Goal: Task Accomplishment & Management: Manage account settings

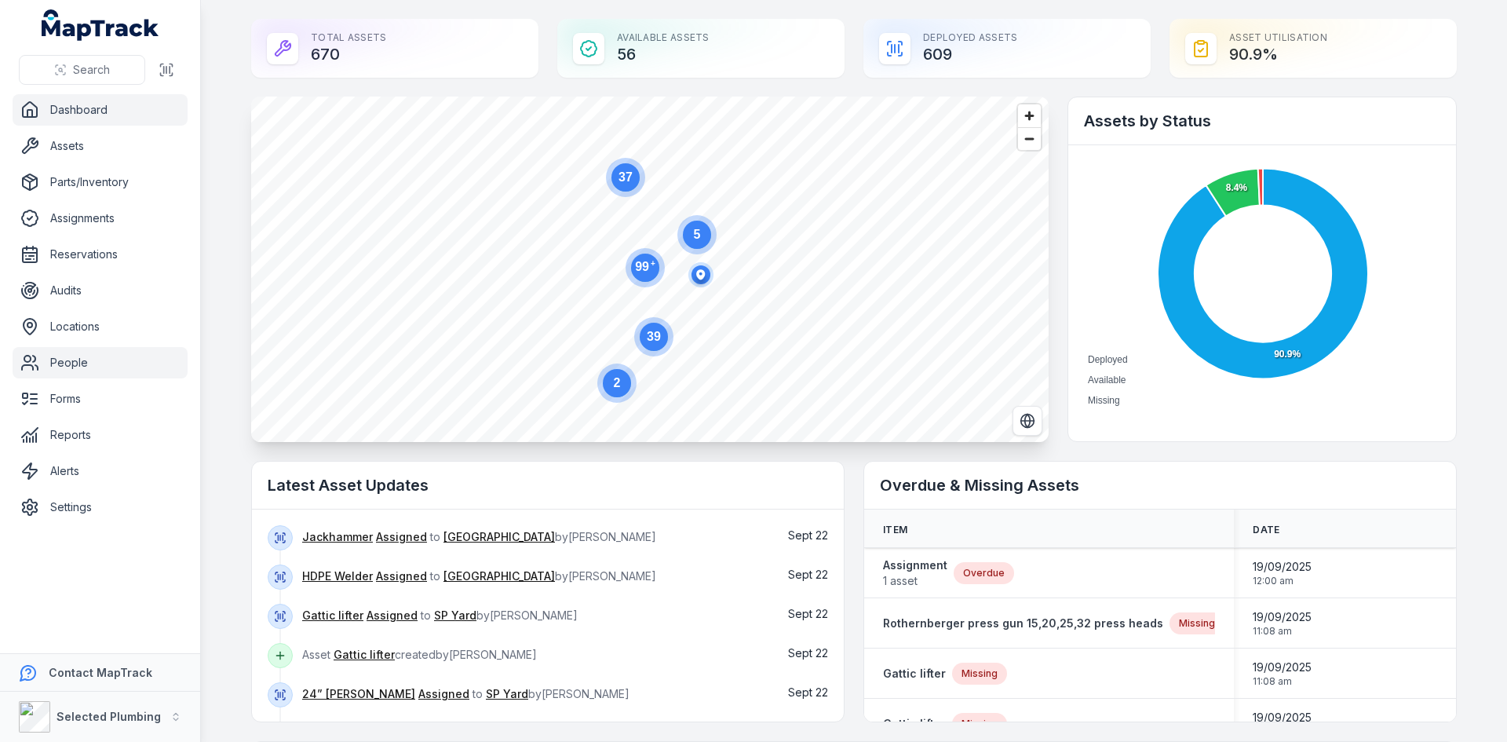
click at [66, 357] on link "People" at bounding box center [100, 362] width 175 height 31
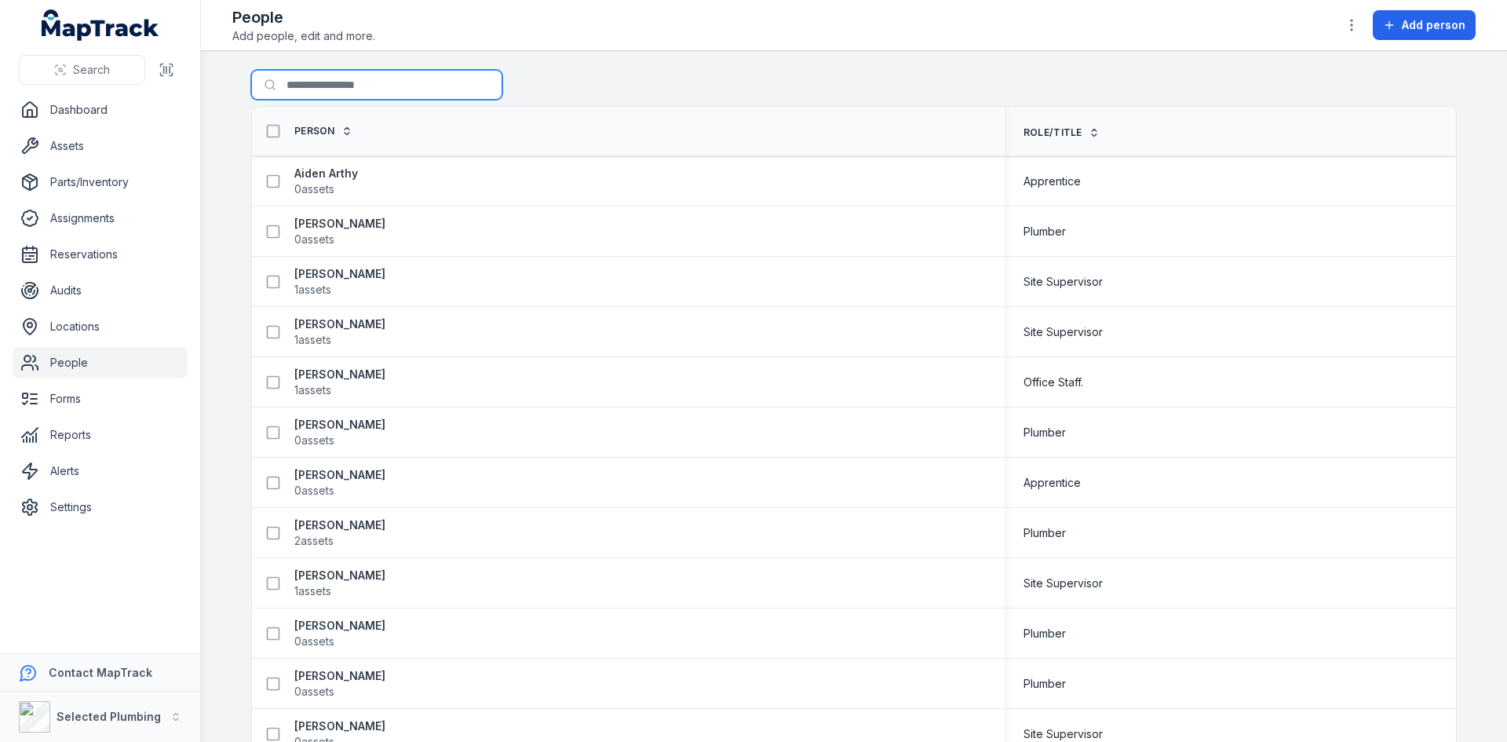
click at [304, 86] on input "Search for people" at bounding box center [376, 85] width 251 height 30
type input "****"
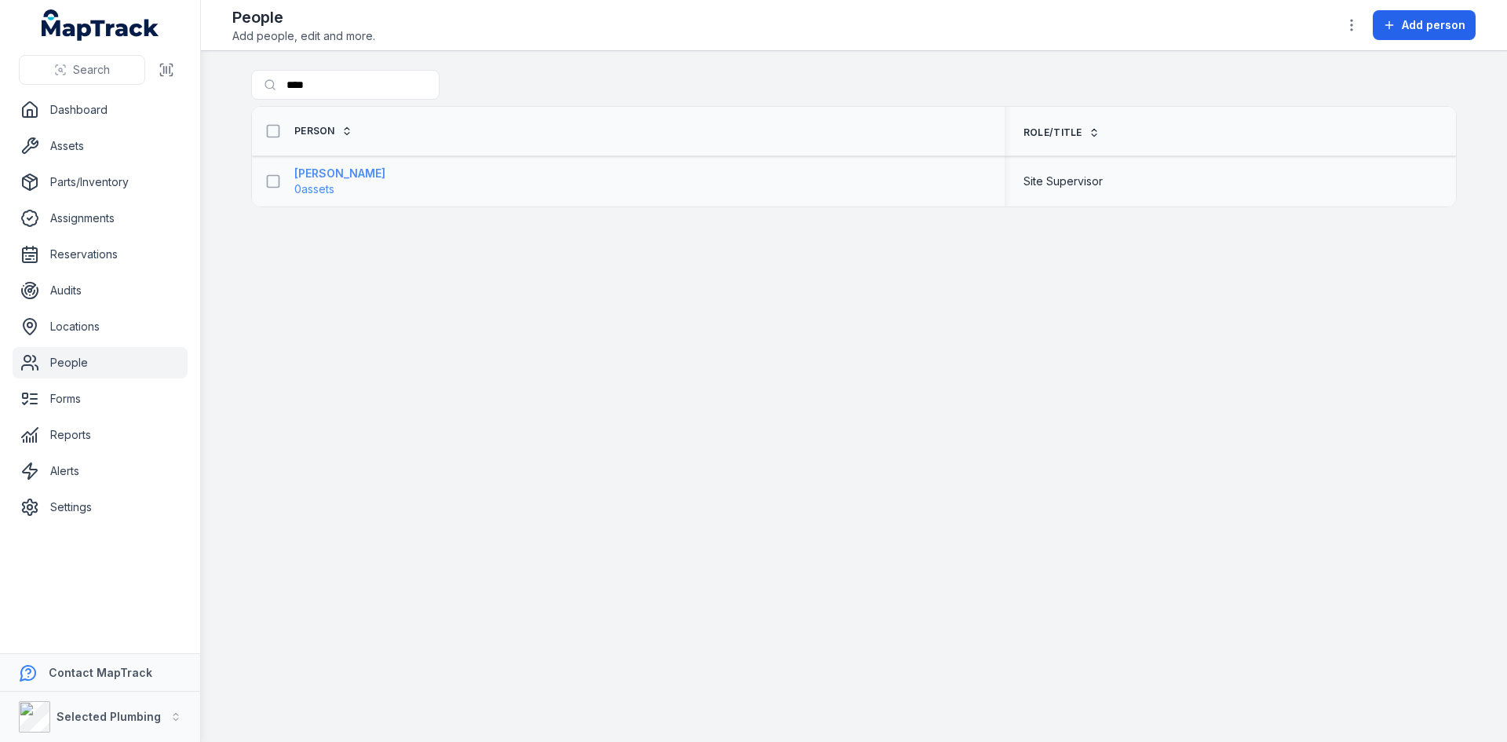
click at [309, 176] on strong "[PERSON_NAME]" at bounding box center [339, 174] width 91 height 16
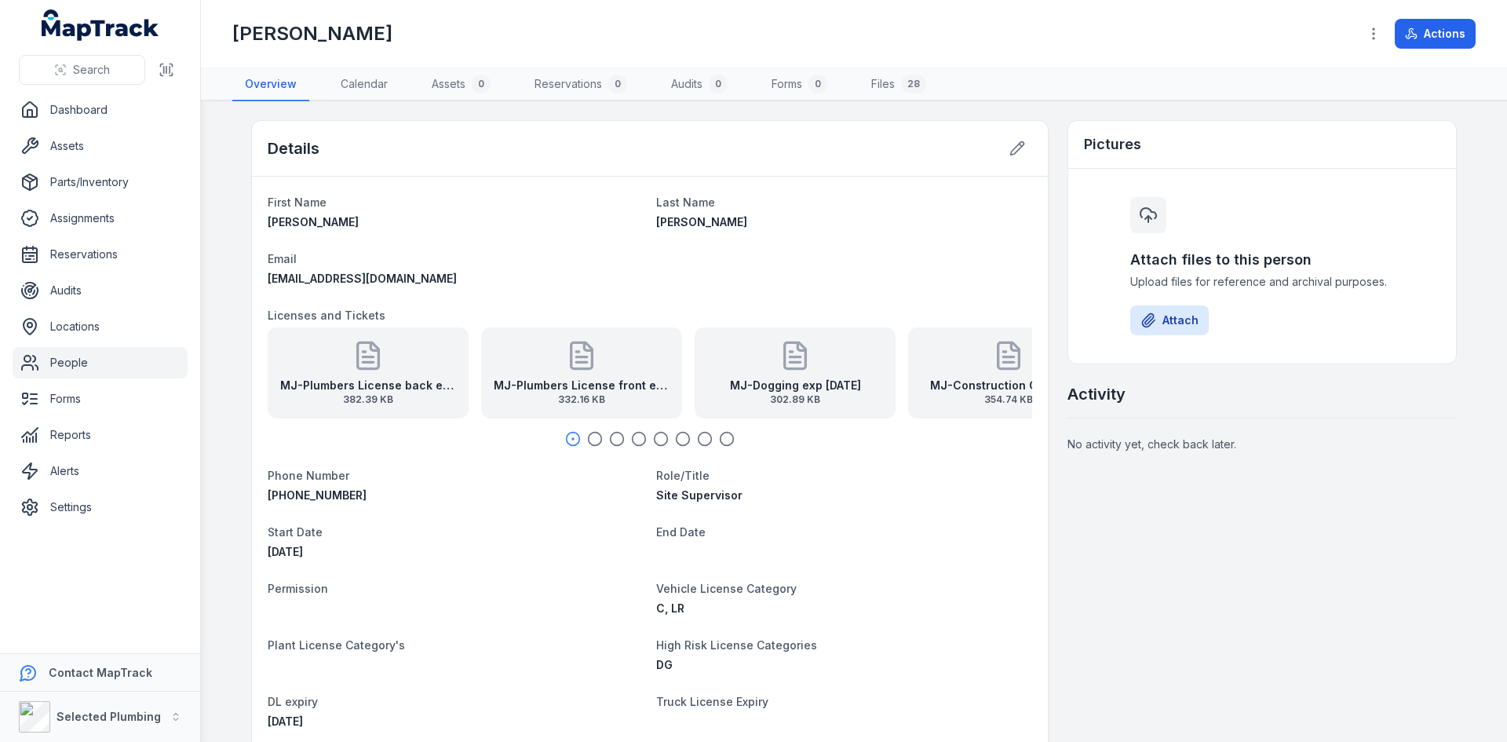
click at [318, 381] on strong "MJ-Plumbers License back exp [DATE]" at bounding box center [368, 385] width 176 height 16
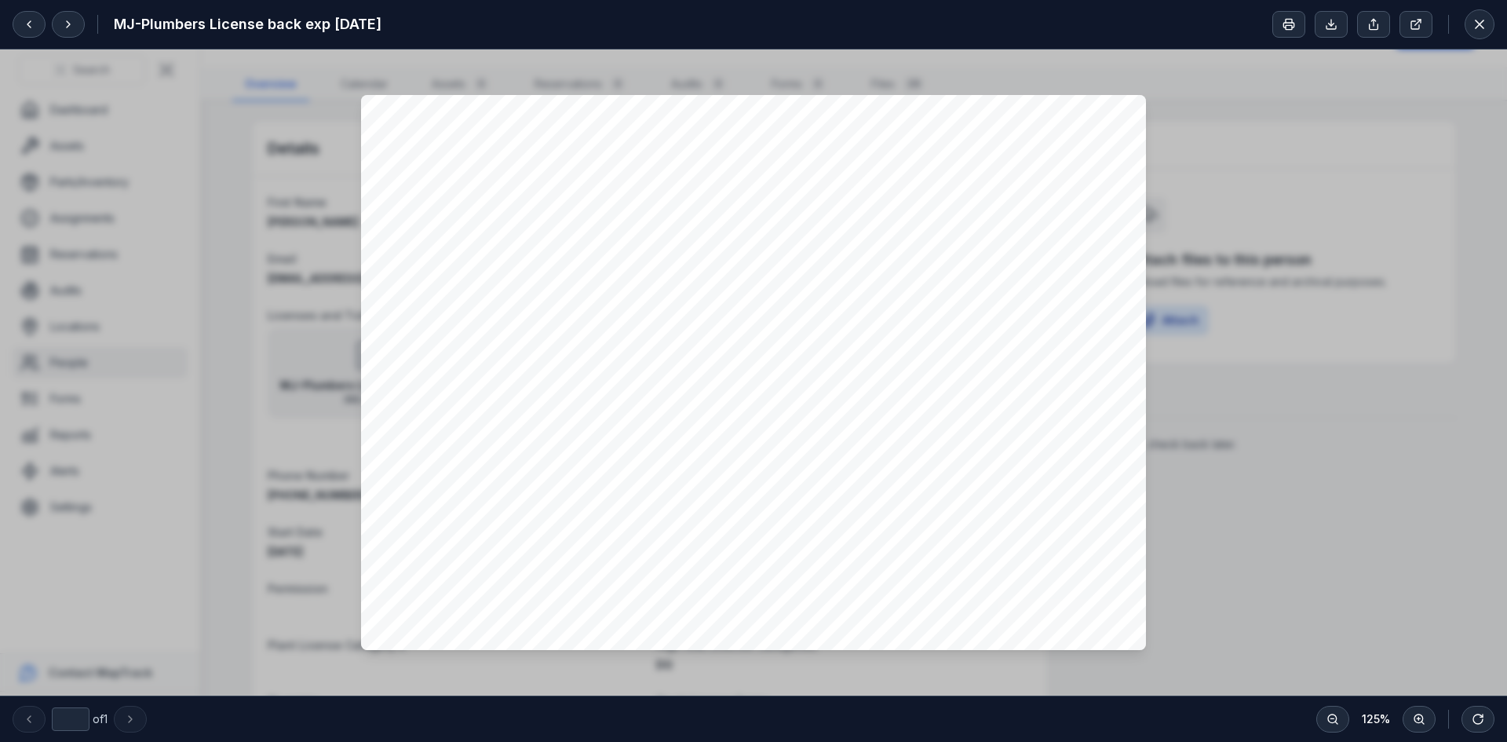
click at [1489, 477] on div at bounding box center [753, 372] width 1507 height 646
click at [62, 24] on icon at bounding box center [68, 24] width 13 height 13
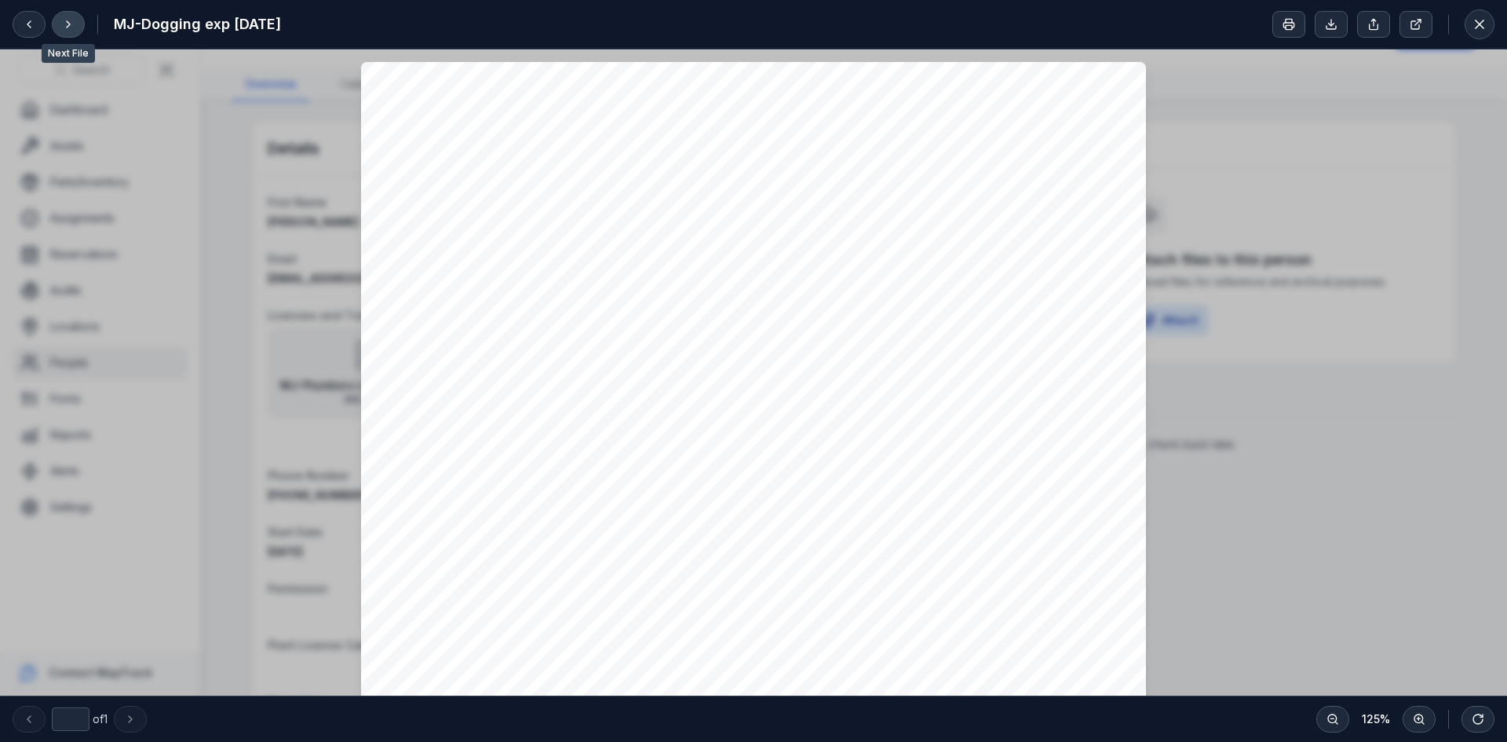
click at [62, 24] on icon at bounding box center [68, 24] width 13 height 13
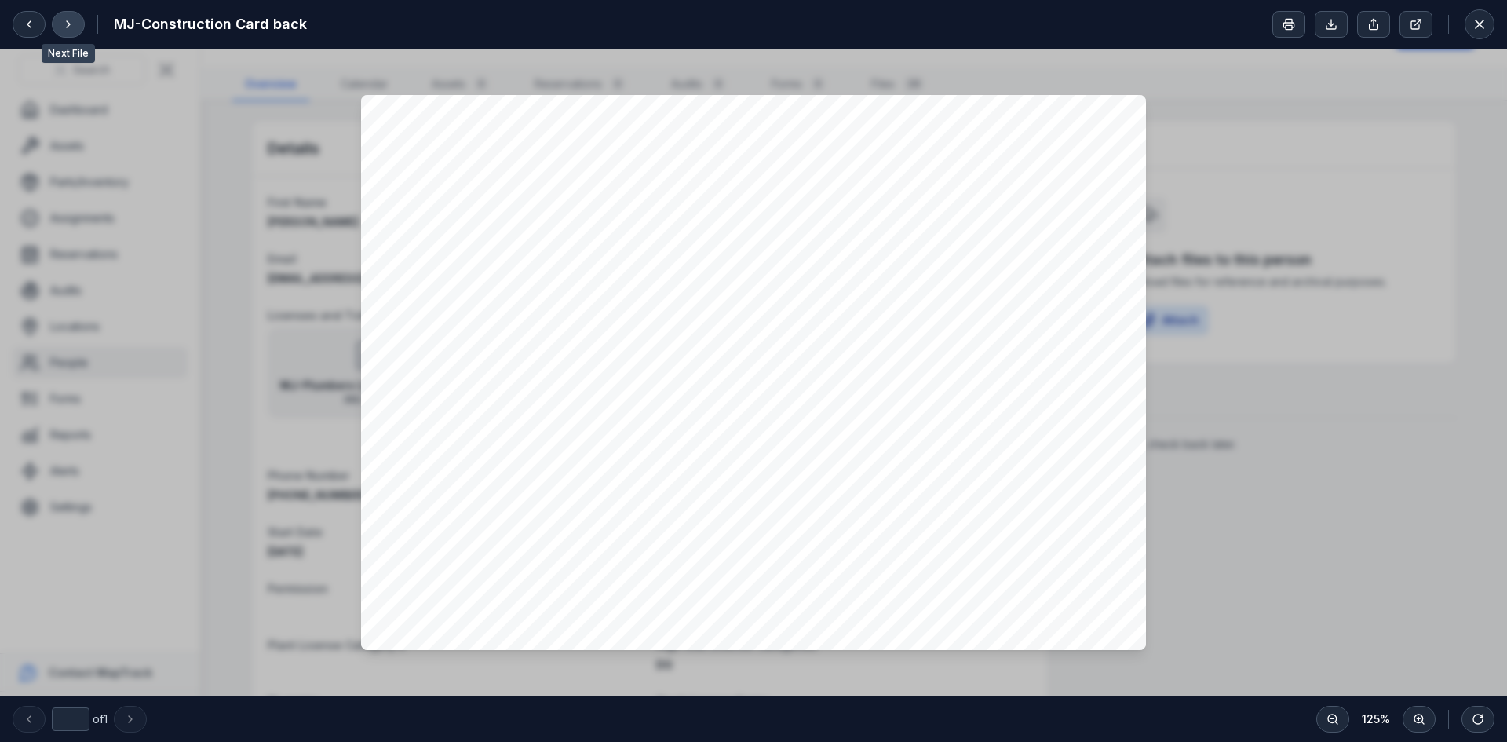
click at [62, 24] on icon at bounding box center [68, 24] width 13 height 13
click at [1501, 24] on div "MJ-Heavy Vehicle Drivers License front exp [DATE]" at bounding box center [753, 24] width 1507 height 49
click at [1485, 24] on icon at bounding box center [1479, 24] width 16 height 16
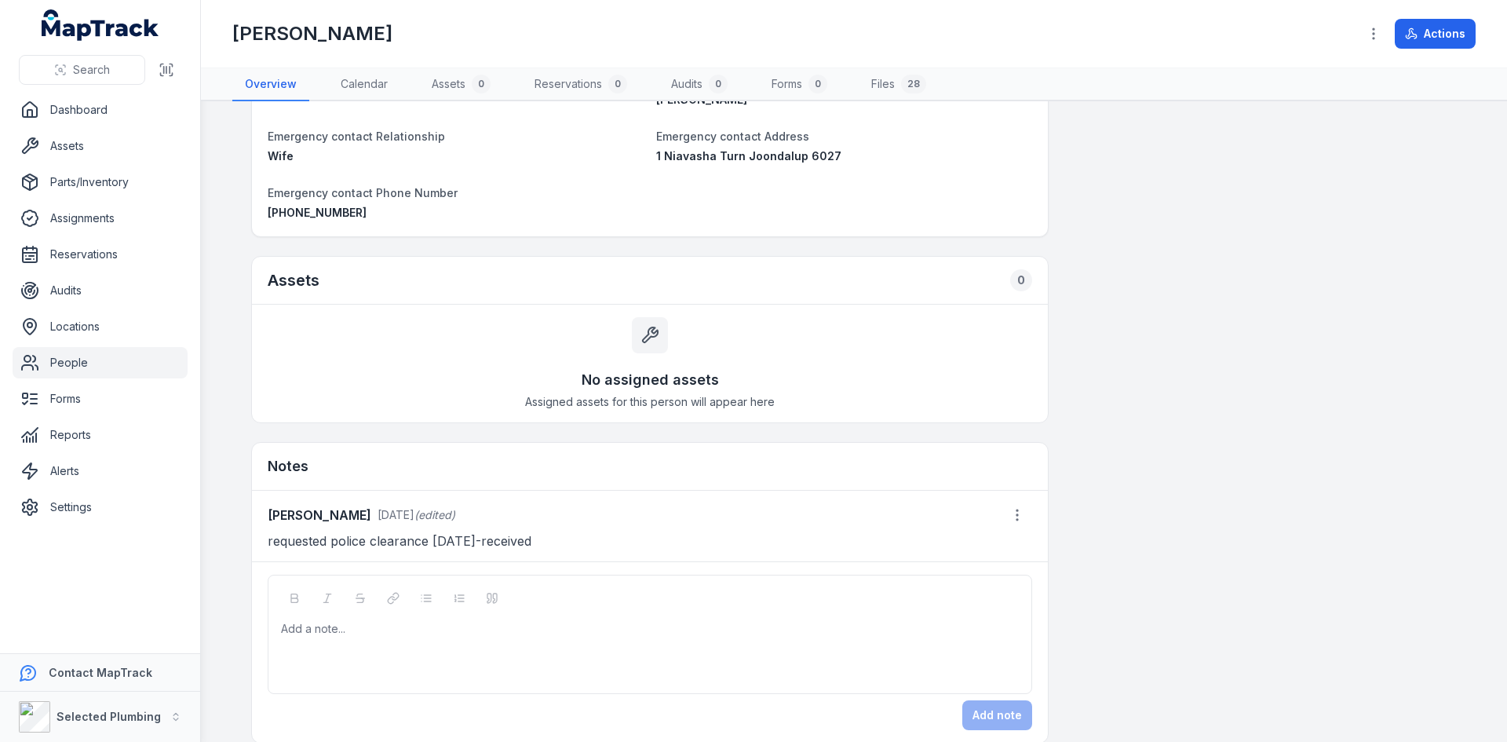
scroll to position [909, 0]
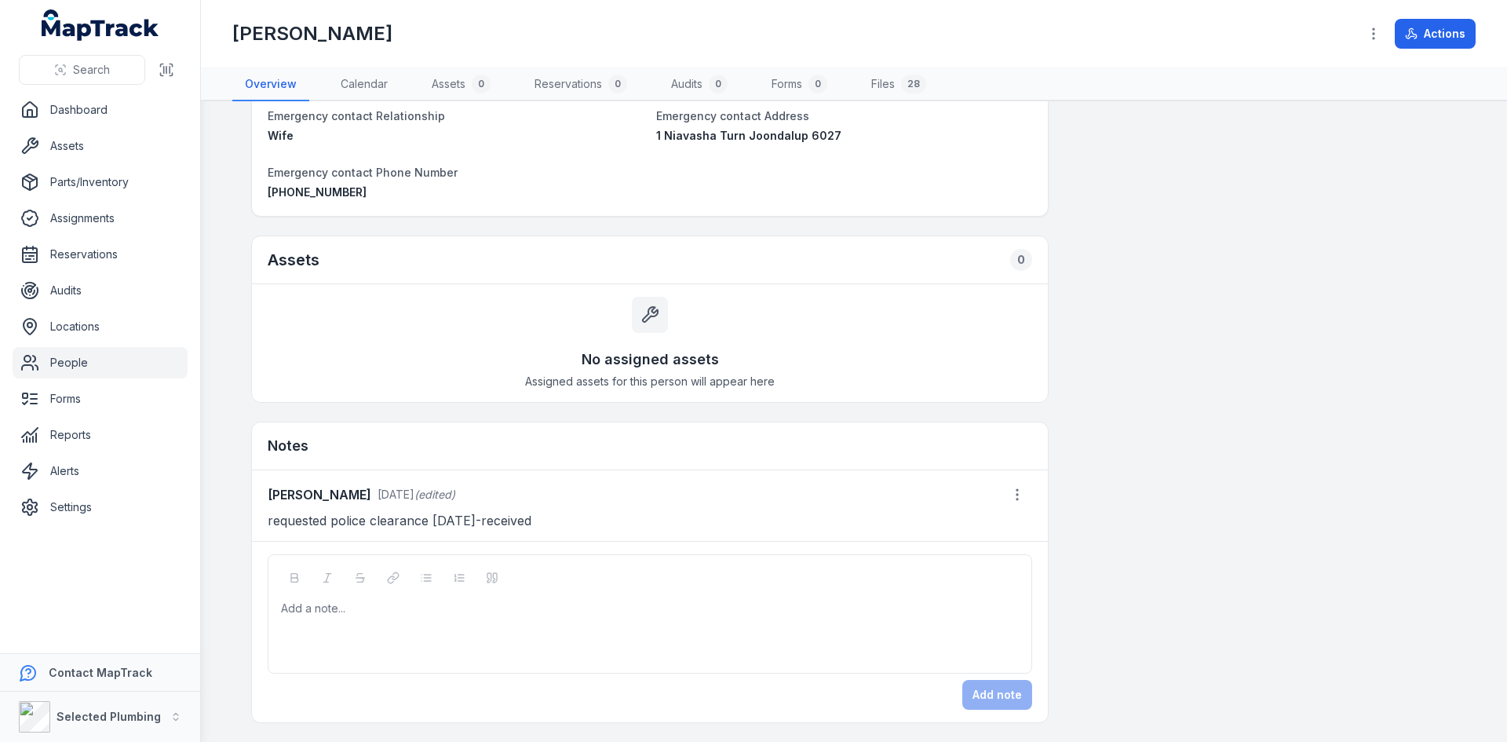
click at [329, 614] on div at bounding box center [650, 608] width 737 height 16
click at [603, 609] on div "**********" at bounding box center [650, 608] width 737 height 16
drag, startPoint x: 1006, startPoint y: 691, endPoint x: 299, endPoint y: 397, distance: 765.8
click at [1004, 691] on button "Add note" at bounding box center [997, 695] width 70 height 30
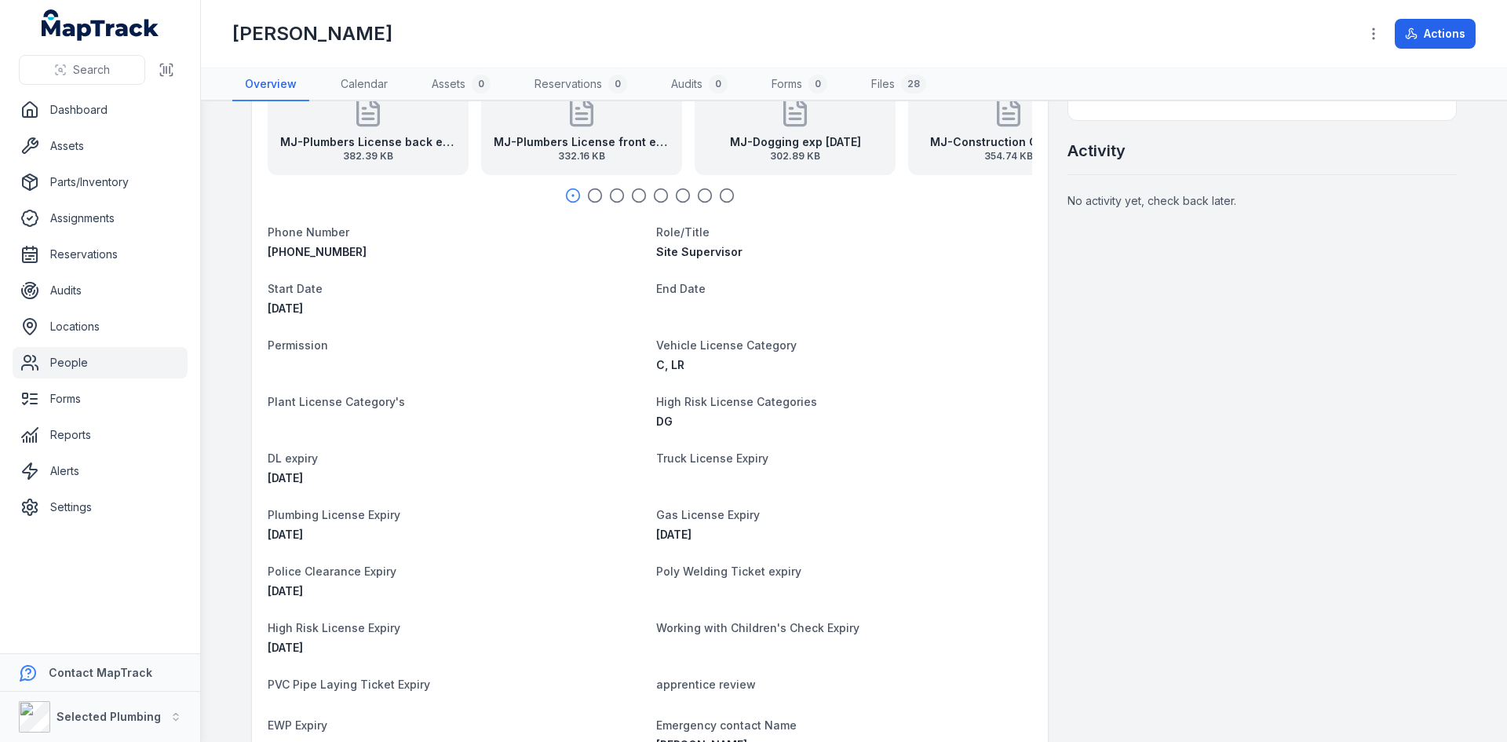
scroll to position [281, 0]
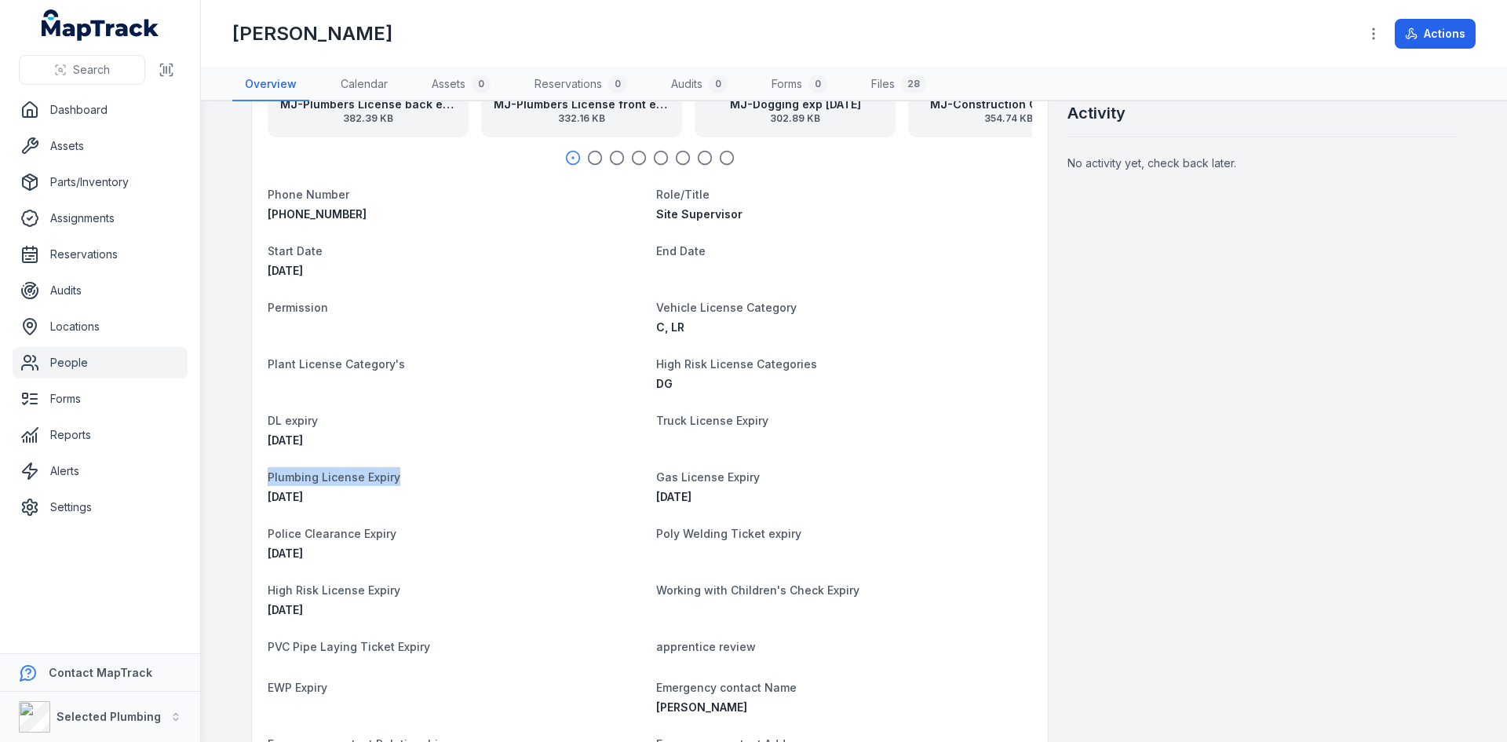
drag, startPoint x: 260, startPoint y: 478, endPoint x: 421, endPoint y: 476, distance: 160.9
click at [421, 476] on div "First Name [PERSON_NAME] Last Name [PERSON_NAME] Email [PERSON_NAME][EMAIL_ADDR…" at bounding box center [650, 370] width 796 height 948
copy span "Plumbing License Expiry"
